Goal: Transaction & Acquisition: Obtain resource

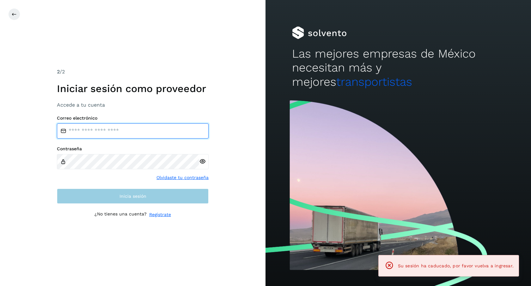
type input "**********"
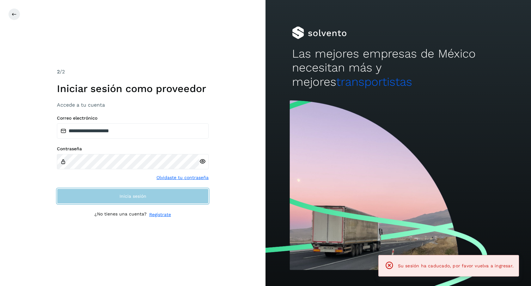
click at [107, 192] on button "Inicia sesión" at bounding box center [133, 195] width 152 height 15
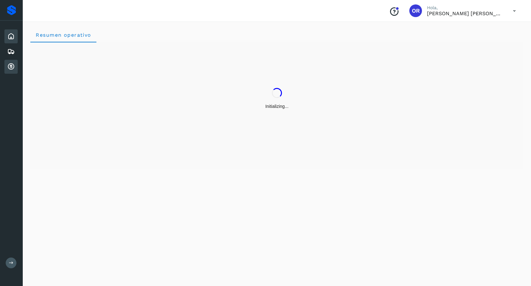
click at [9, 72] on div "Cuentas por cobrar" at bounding box center [10, 67] width 13 height 14
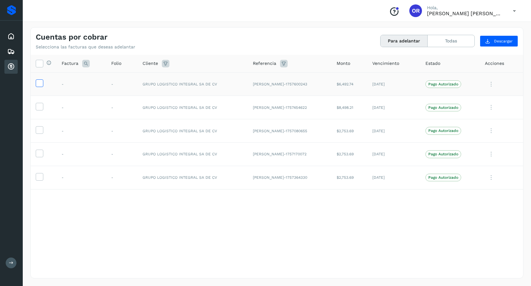
click at [40, 82] on icon at bounding box center [39, 82] width 7 height 7
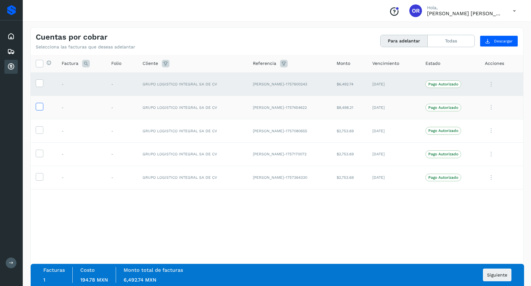
click at [43, 108] on label at bounding box center [40, 107] width 8 height 8
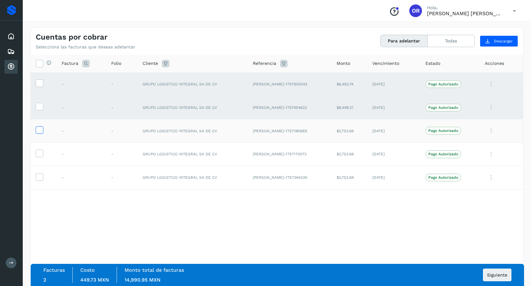
click at [42, 127] on icon at bounding box center [39, 129] width 7 height 7
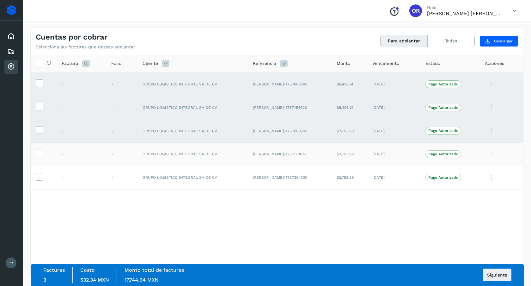
click at [41, 153] on icon at bounding box center [39, 152] width 7 height 7
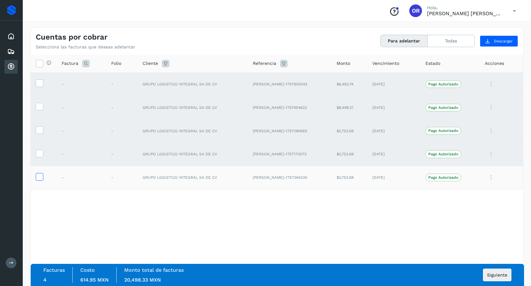
click at [39, 180] on icon at bounding box center [39, 176] width 7 height 7
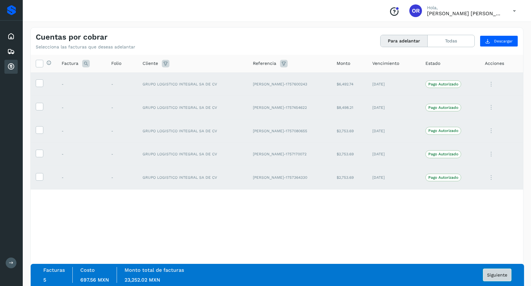
click at [485, 273] on button "Siguiente" at bounding box center [497, 274] width 28 height 13
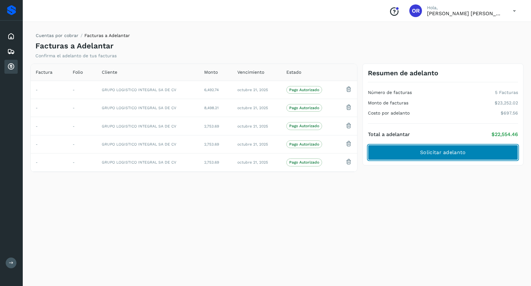
click at [458, 152] on span "Solicitar adelanto" at bounding box center [443, 152] width 46 height 7
